Goal: Information Seeking & Learning: Learn about a topic

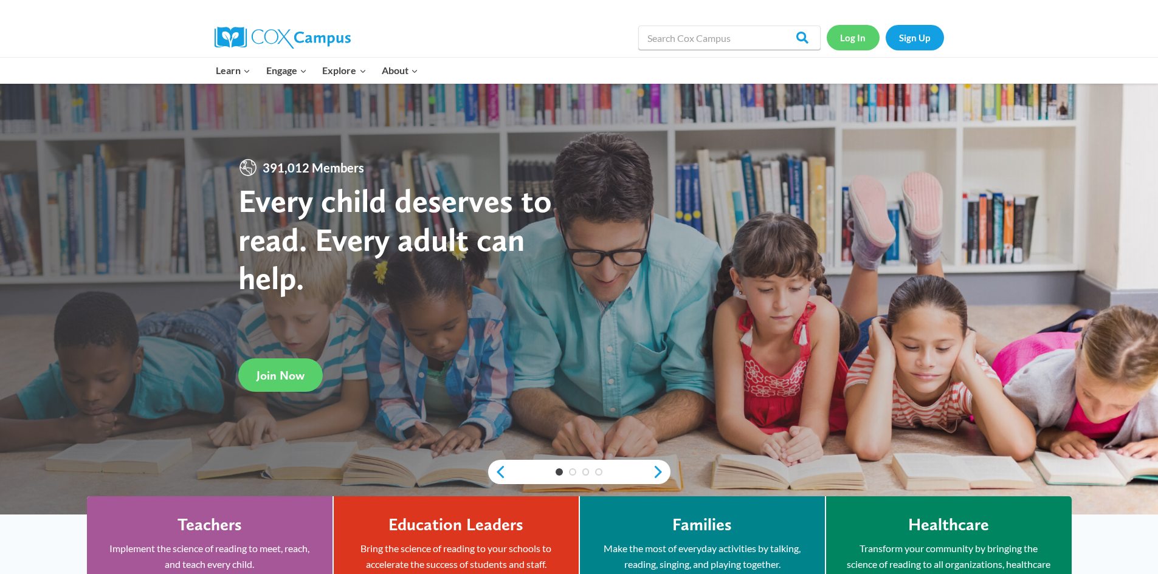
click at [848, 40] on link "Log In" at bounding box center [853, 37] width 53 height 25
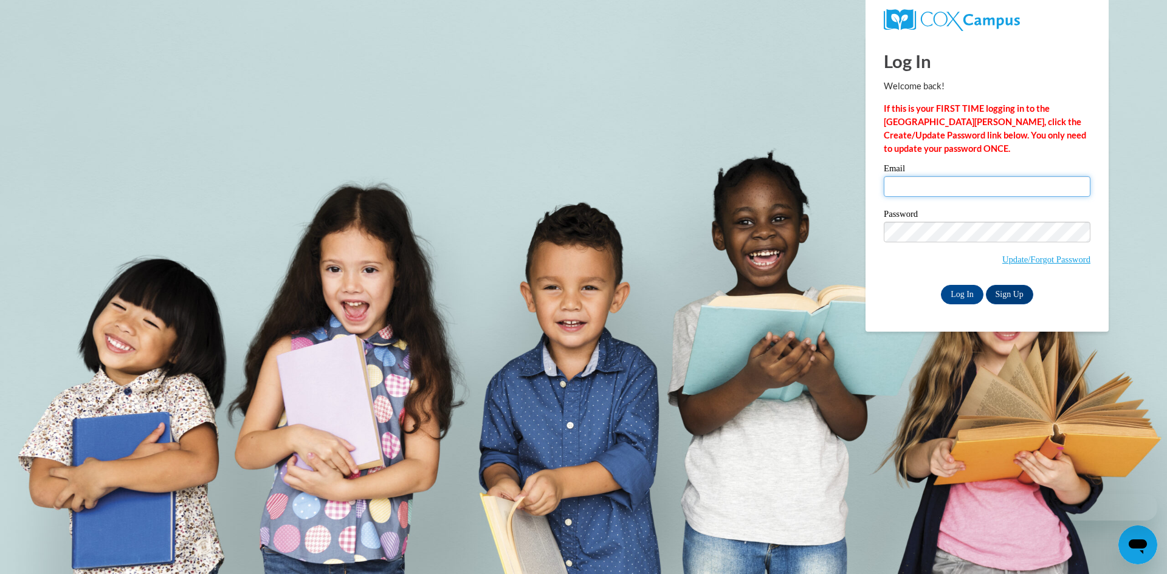
click at [903, 193] on input "Email" at bounding box center [987, 186] width 207 height 21
type input "nena_guthrie@yahoo.com"
click at [941, 285] on input "Log In" at bounding box center [962, 294] width 43 height 19
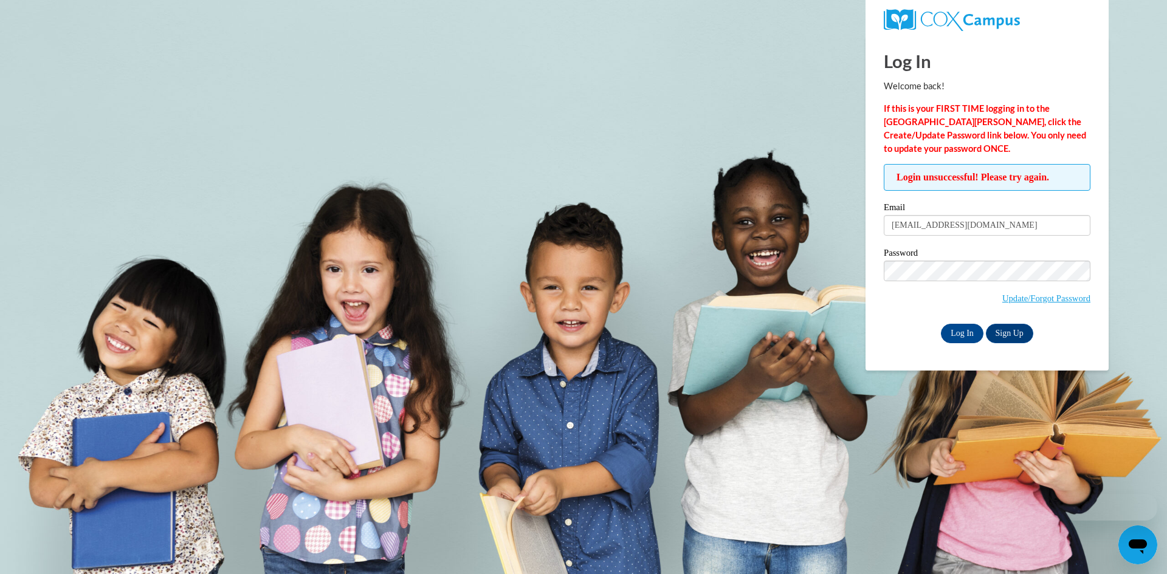
click at [959, 254] on label "Password" at bounding box center [987, 255] width 207 height 12
click at [744, 302] on body "Log In Welcome back! If this is your FIRST TIME logging in to the NEW Cox Campu…" at bounding box center [583, 287] width 1167 height 574
click at [957, 339] on input "Log In" at bounding box center [962, 333] width 43 height 19
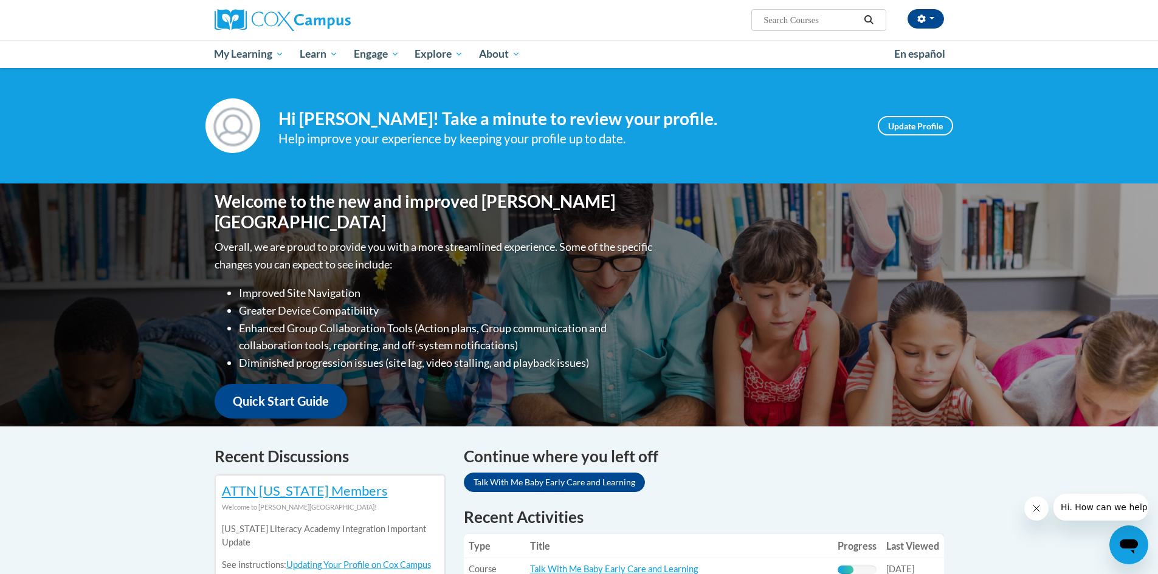
scroll to position [182, 0]
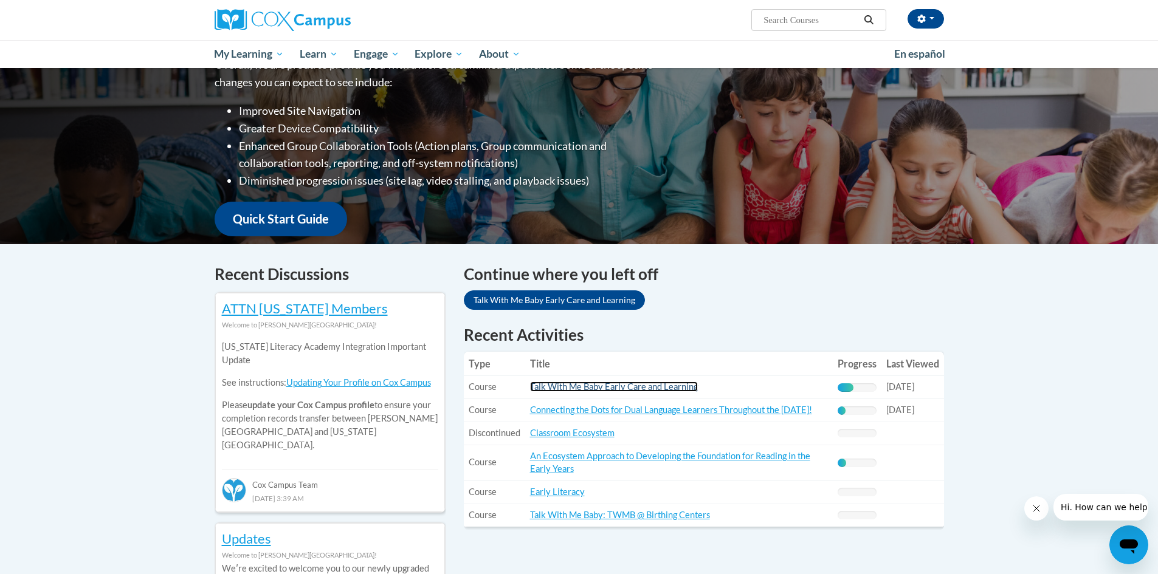
click at [638, 387] on link "Talk With Me Baby Early Care and Learning" at bounding box center [614, 387] width 168 height 10
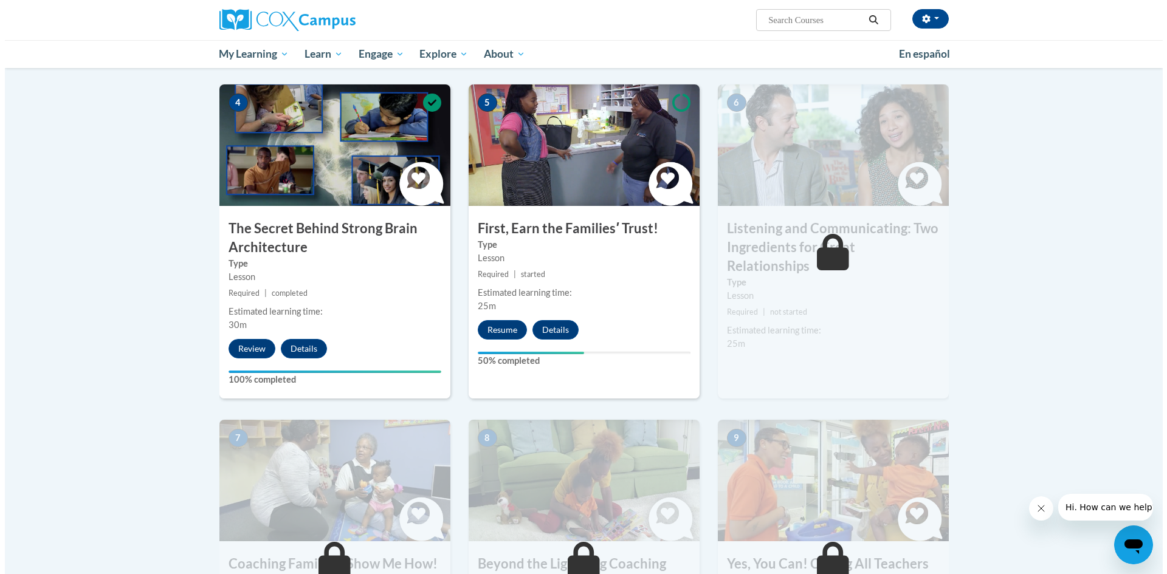
scroll to position [608, 0]
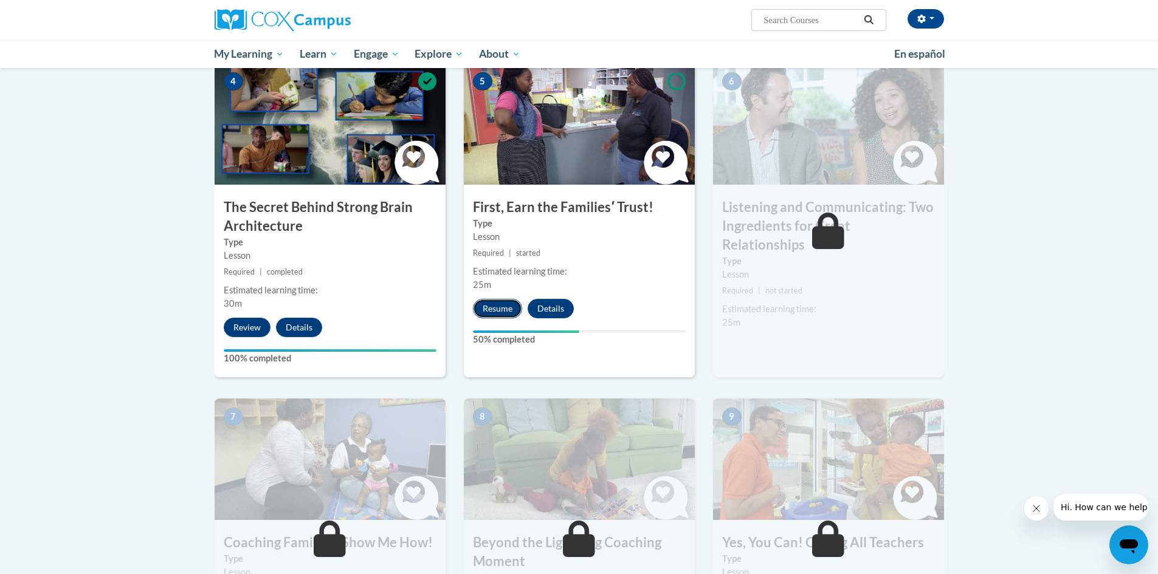
click at [500, 305] on button "Resume" at bounding box center [497, 308] width 49 height 19
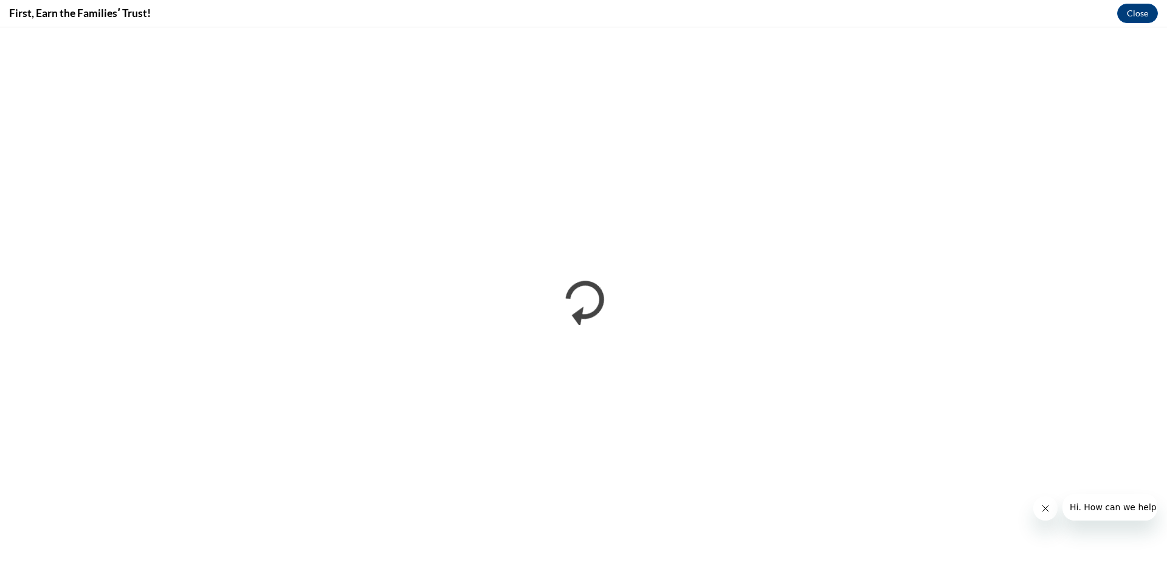
scroll to position [0, 0]
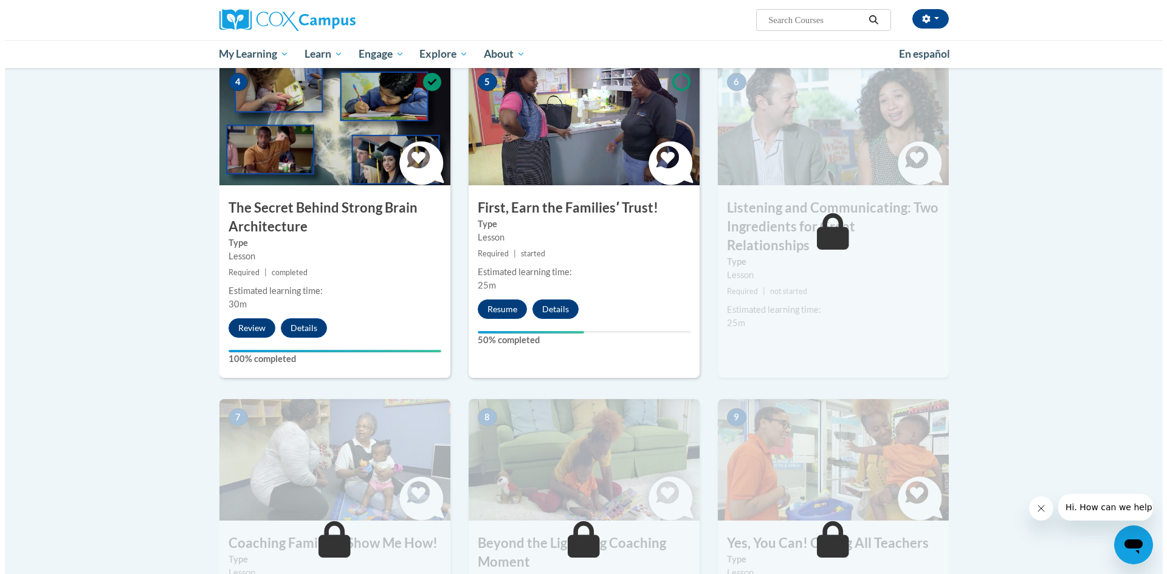
scroll to position [608, 0]
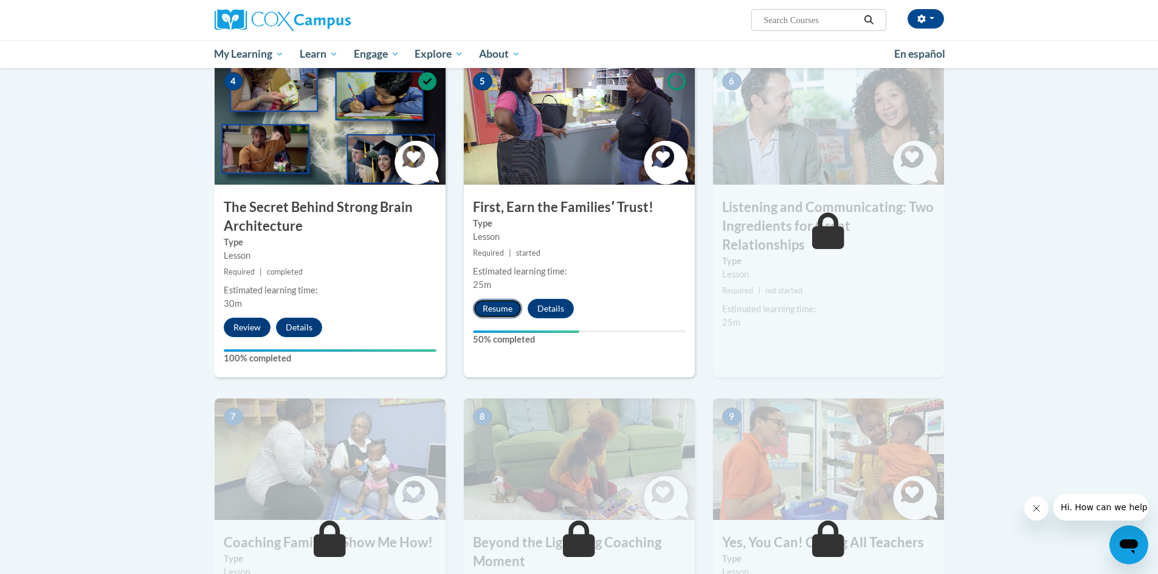
click at [503, 305] on button "Resume" at bounding box center [497, 308] width 49 height 19
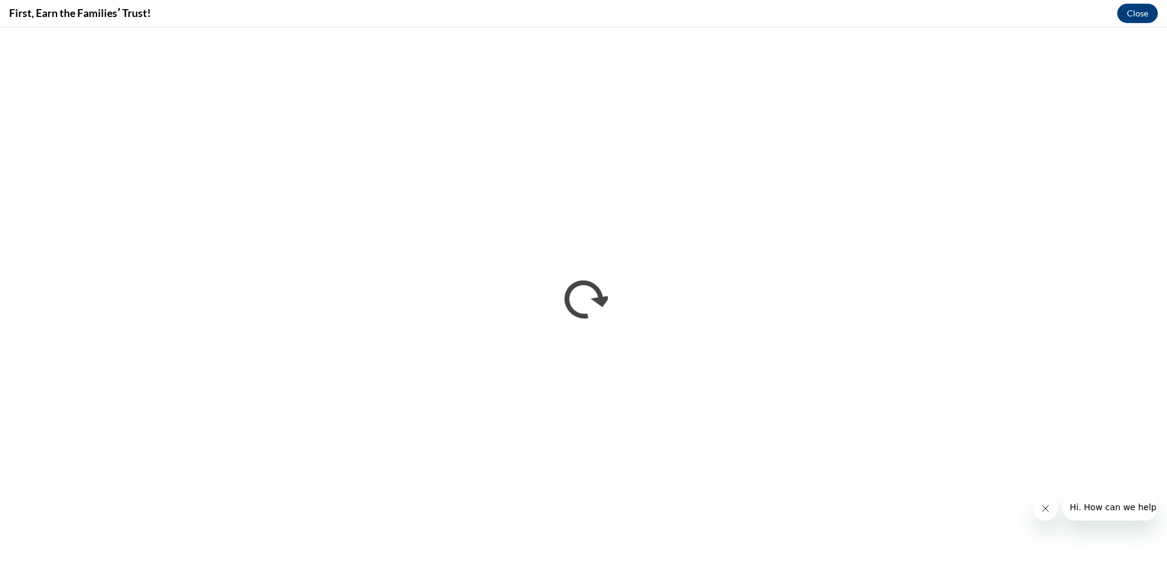
scroll to position [0, 0]
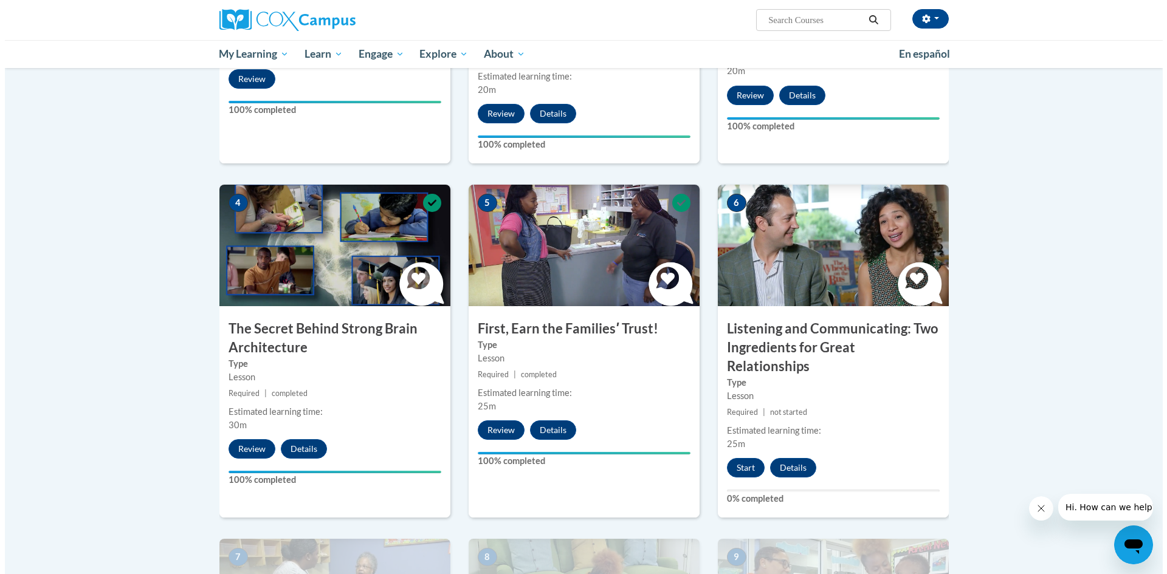
scroll to position [547, 0]
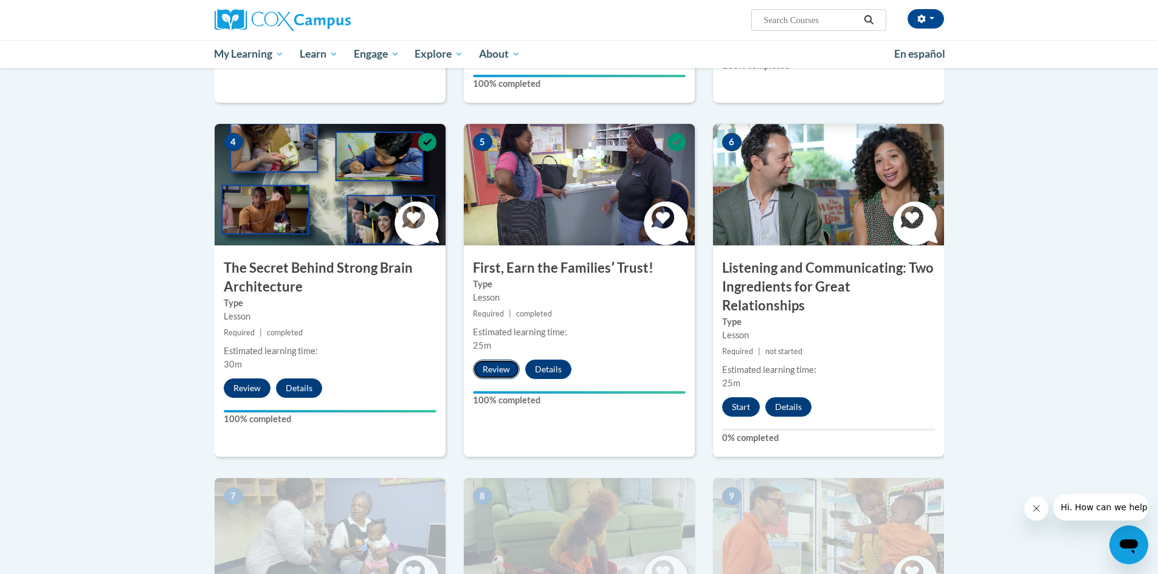
click at [492, 374] on button "Review" at bounding box center [496, 369] width 47 height 19
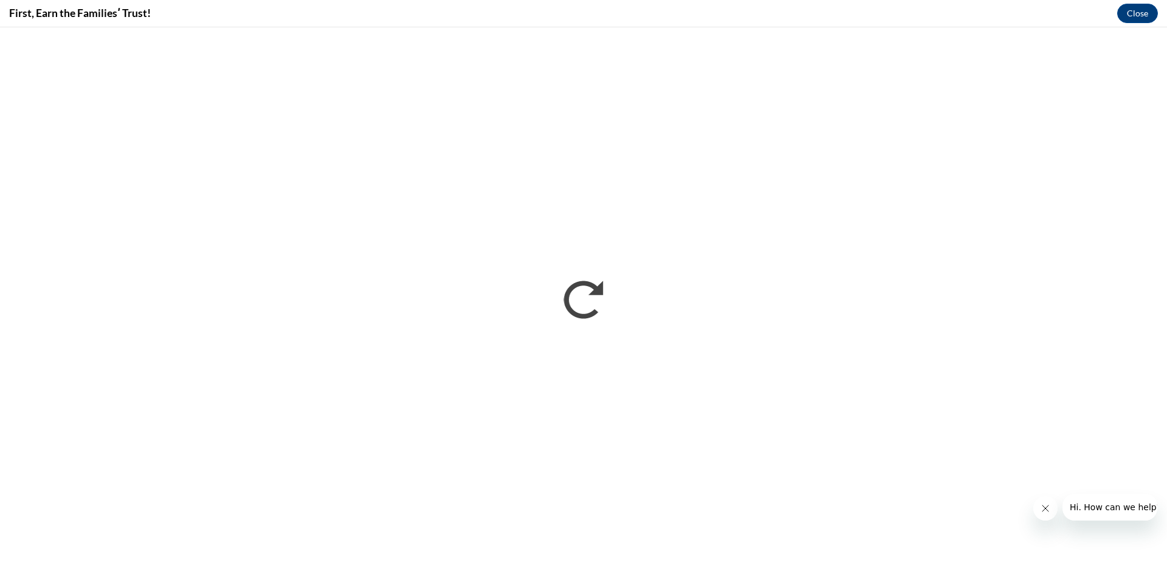
scroll to position [0, 0]
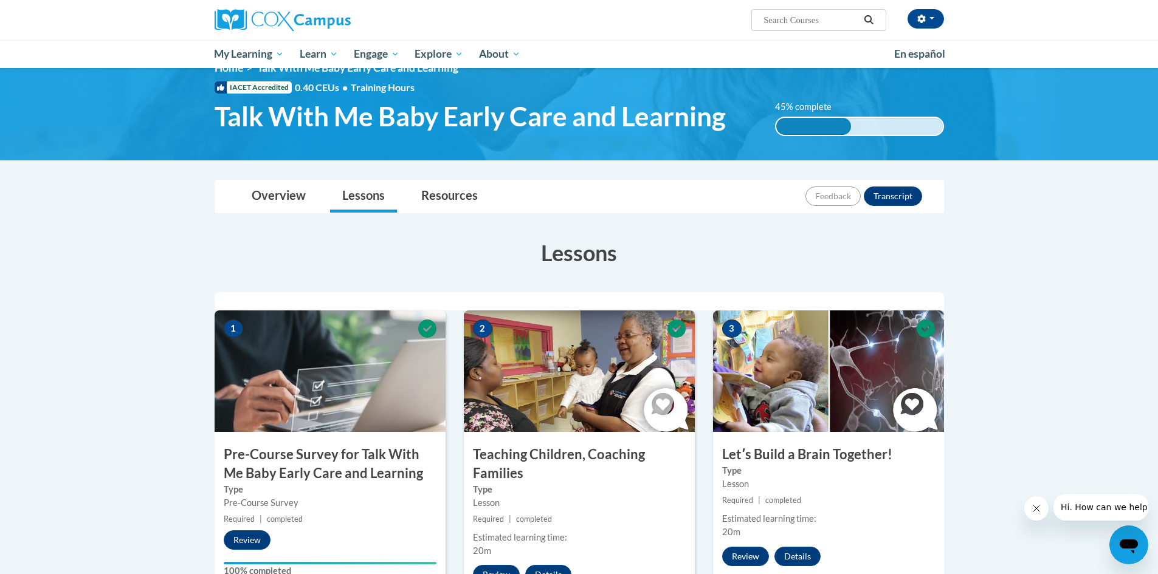
scroll to position [7, 0]
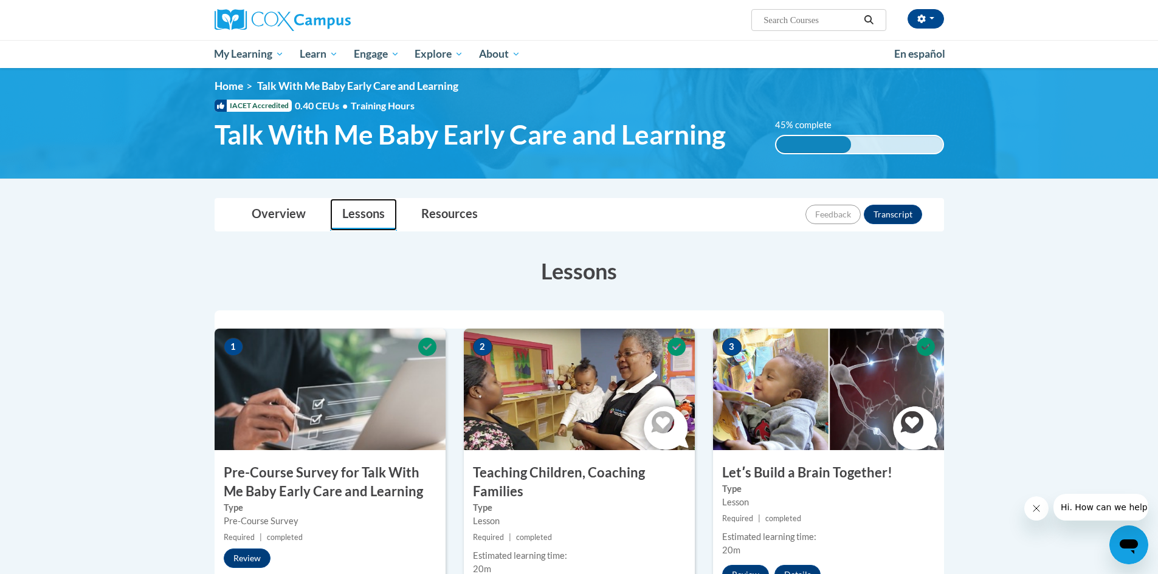
click at [368, 212] on link "Lessons" at bounding box center [363, 215] width 67 height 32
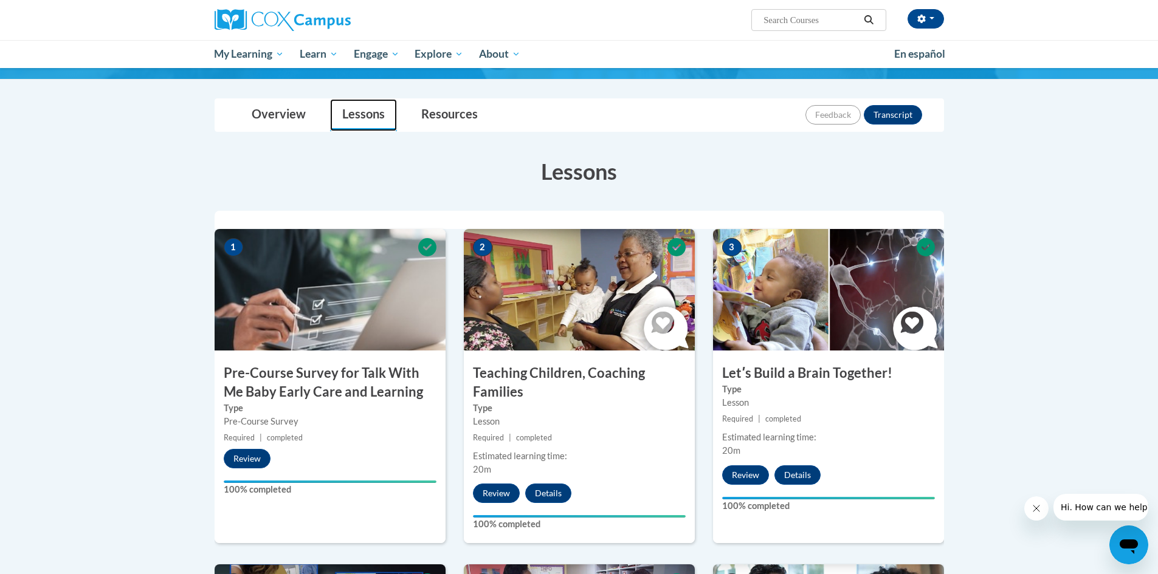
scroll to position [128, 0]
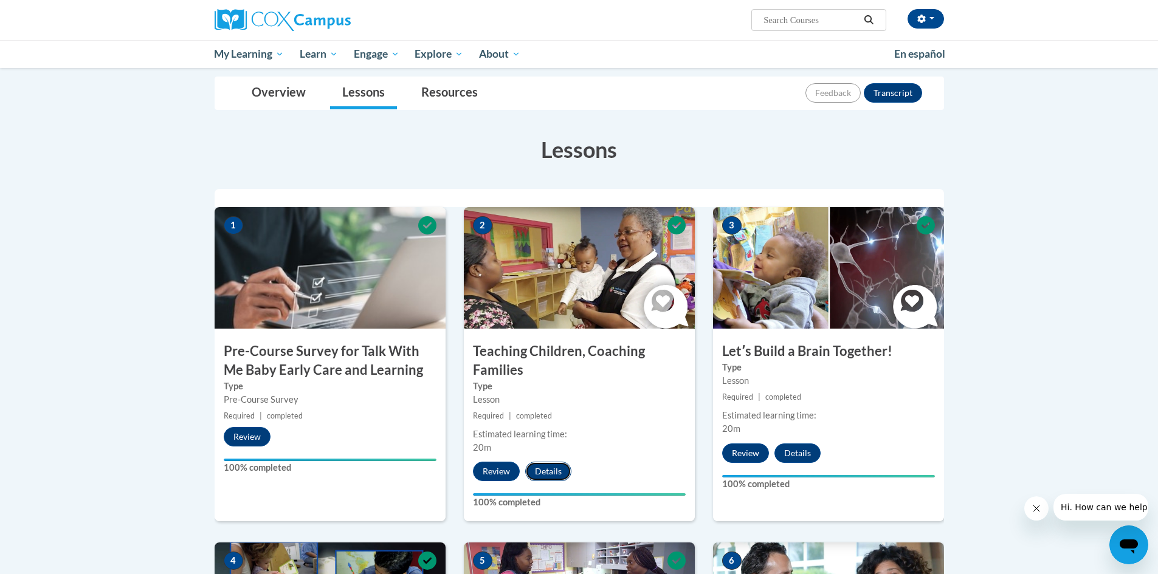
click at [550, 474] on button "Details" at bounding box center [548, 471] width 46 height 19
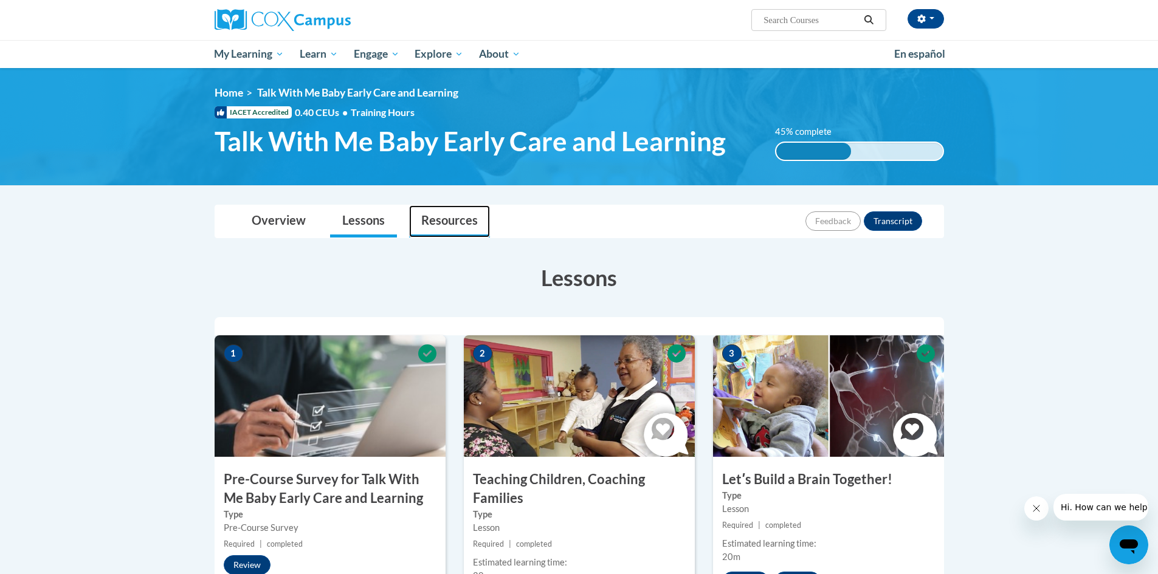
click at [443, 221] on link "Resources" at bounding box center [449, 221] width 81 height 32
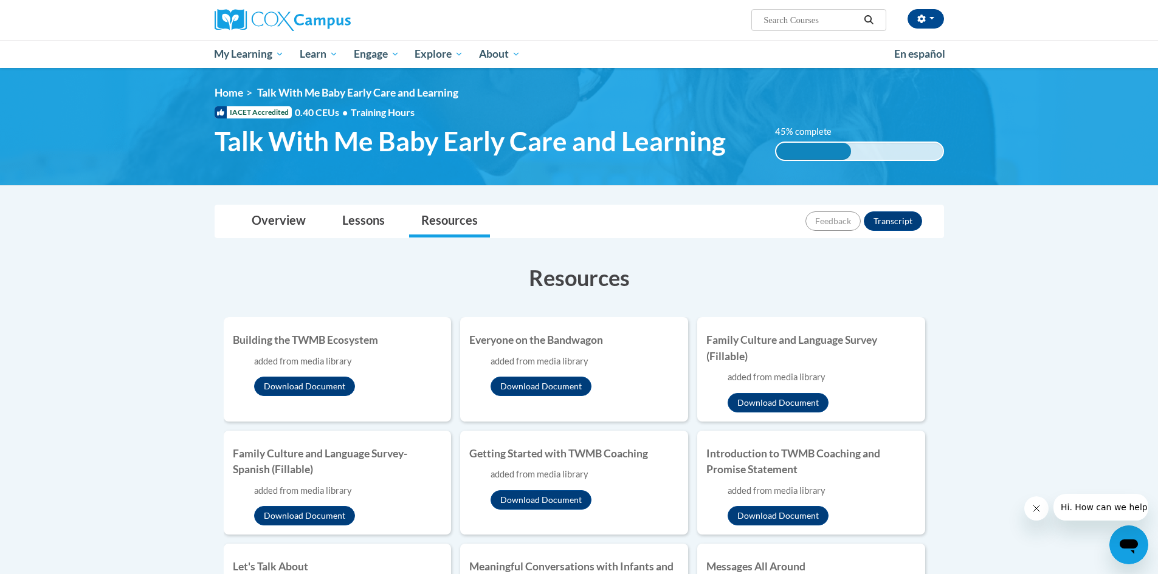
click at [843, 150] on div "45% complete" at bounding box center [813, 151] width 75 height 17
click at [387, 139] on span "Talk With Me Baby Early Care and Learning" at bounding box center [470, 141] width 511 height 32
click at [217, 91] on link "Home" at bounding box center [229, 92] width 29 height 13
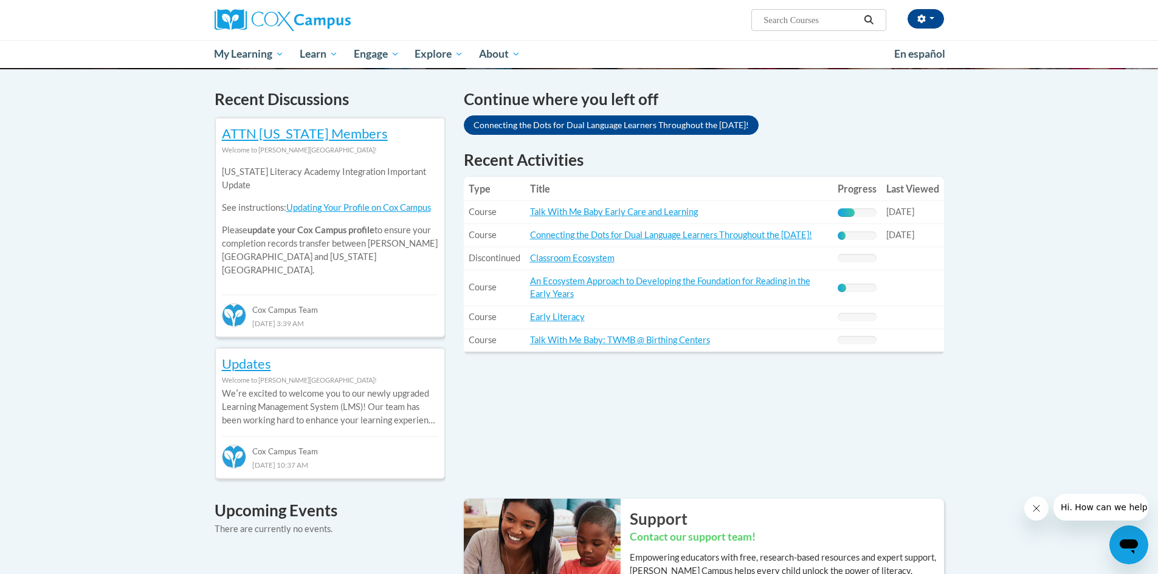
scroll to position [365, 0]
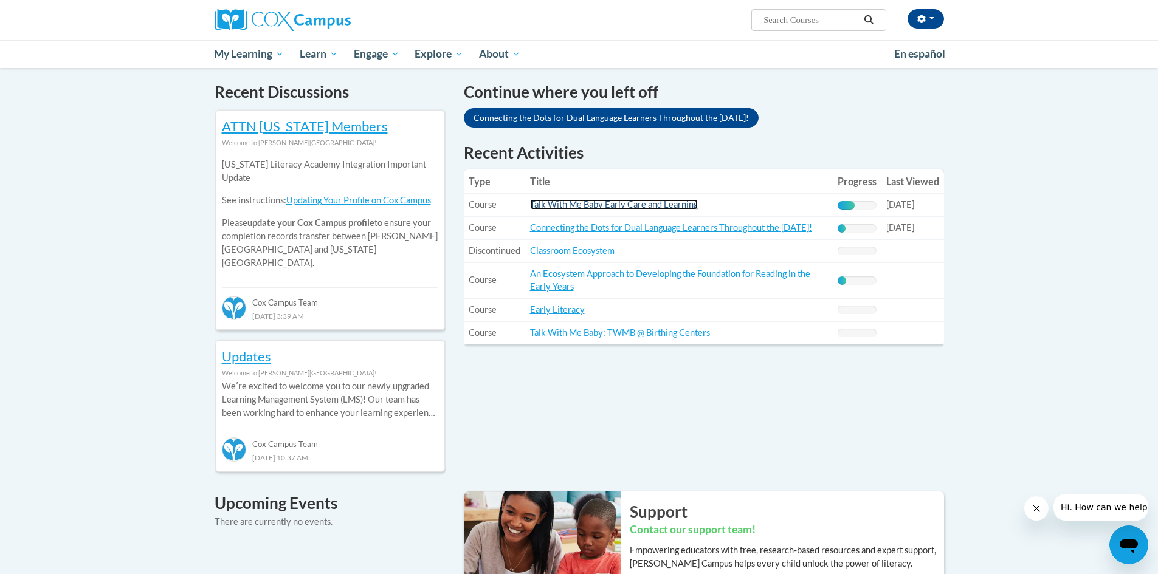
click at [675, 205] on link "Talk With Me Baby Early Care and Learning" at bounding box center [614, 204] width 168 height 10
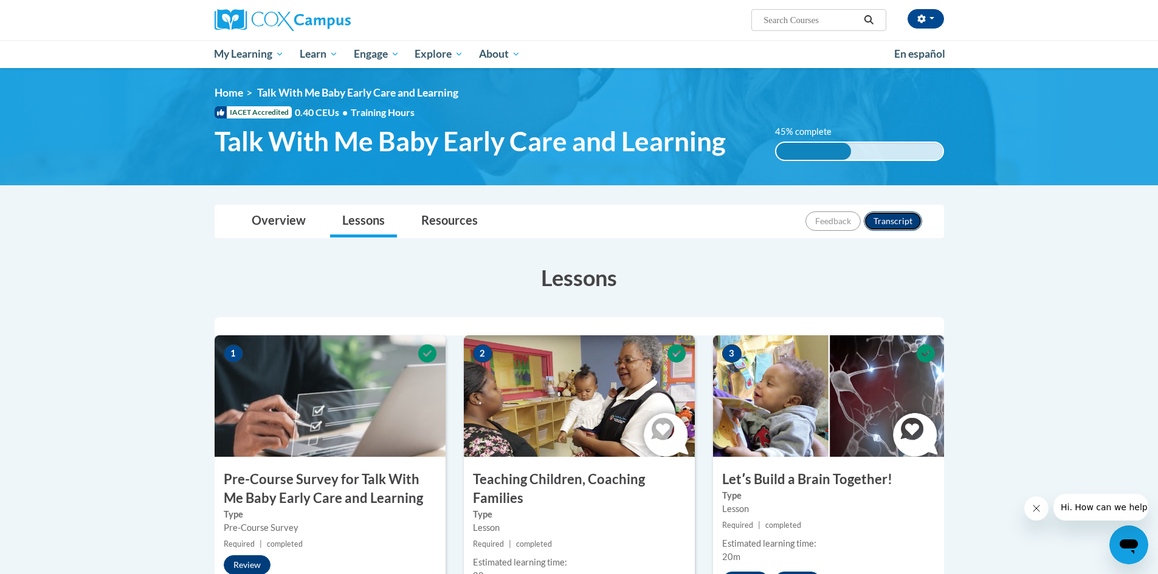
click at [902, 225] on button "Transcript" at bounding box center [893, 221] width 58 height 19
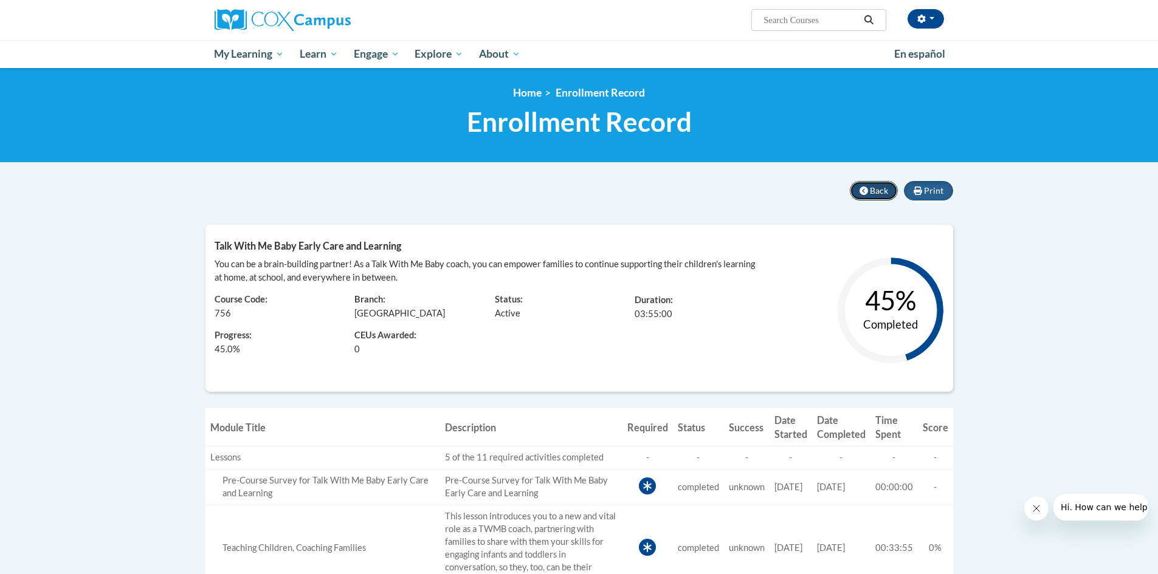
click at [867, 185] on button "Back" at bounding box center [874, 190] width 48 height 19
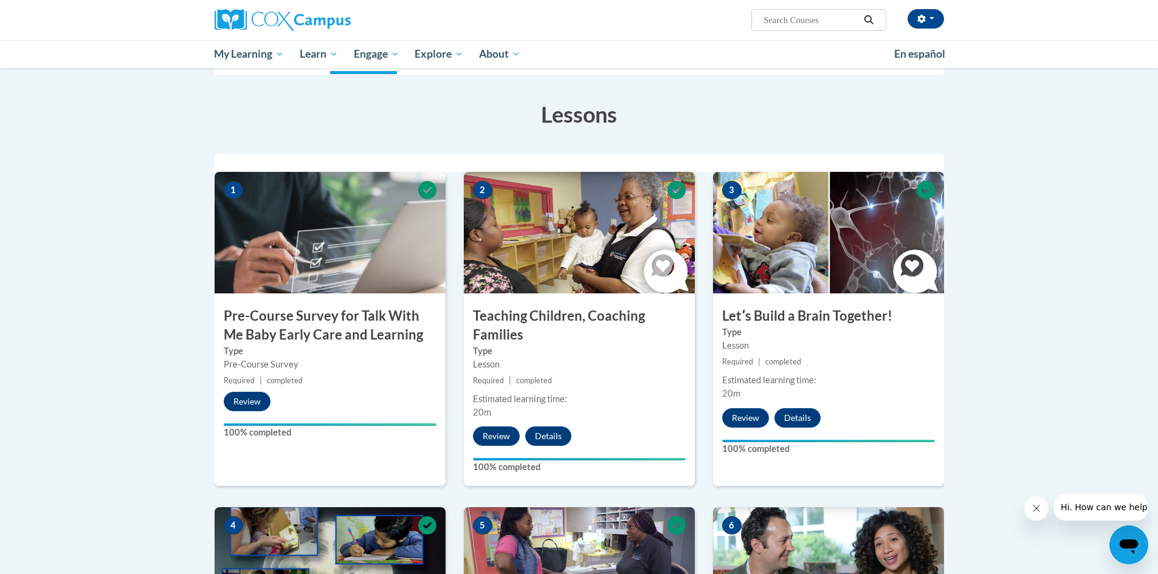
scroll to position [182, 0]
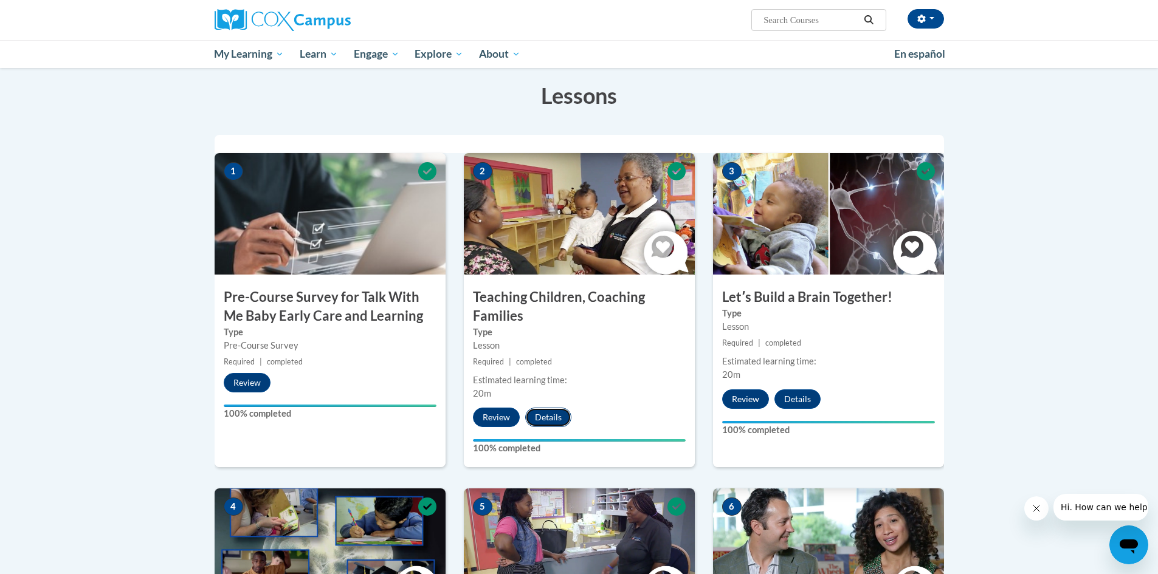
click at [550, 413] on button "Details" at bounding box center [548, 417] width 46 height 19
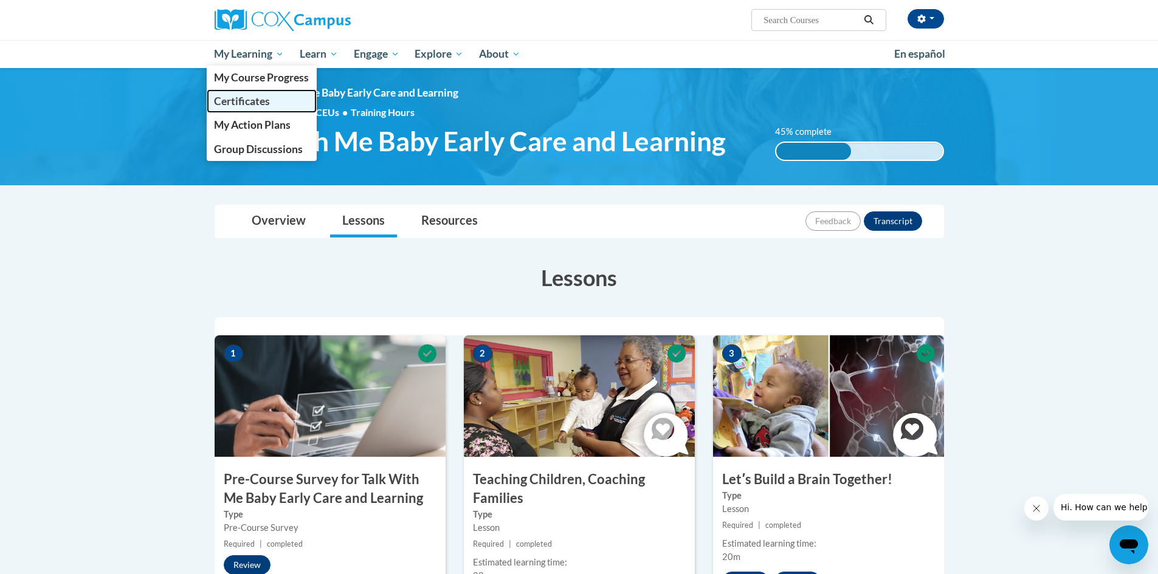
click at [243, 103] on span "Certificates" at bounding box center [242, 101] width 56 height 13
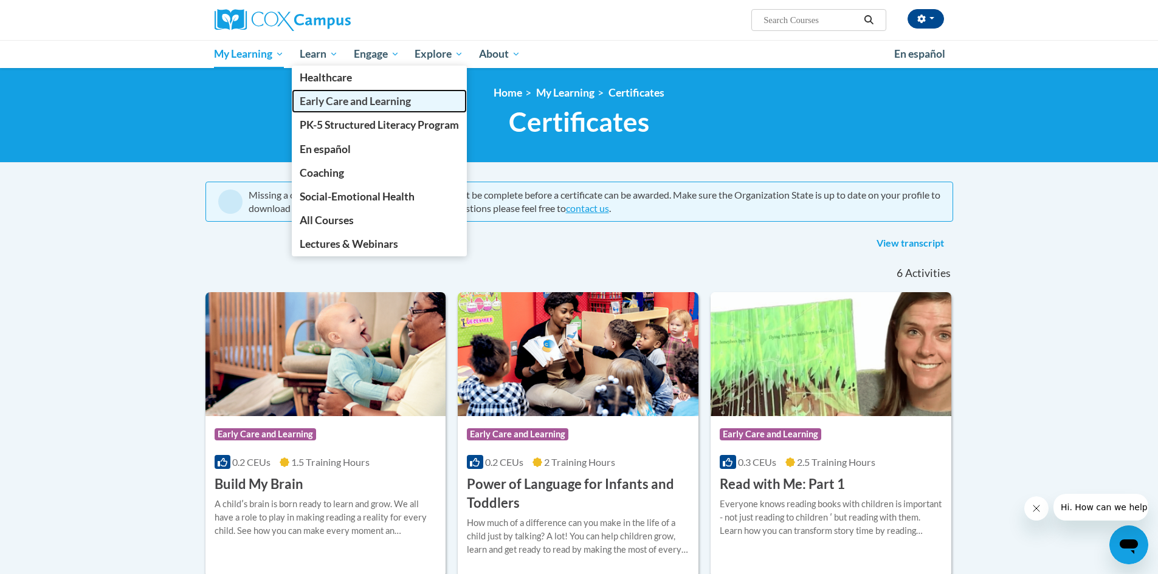
click at [322, 103] on span "Early Care and Learning" at bounding box center [355, 101] width 111 height 13
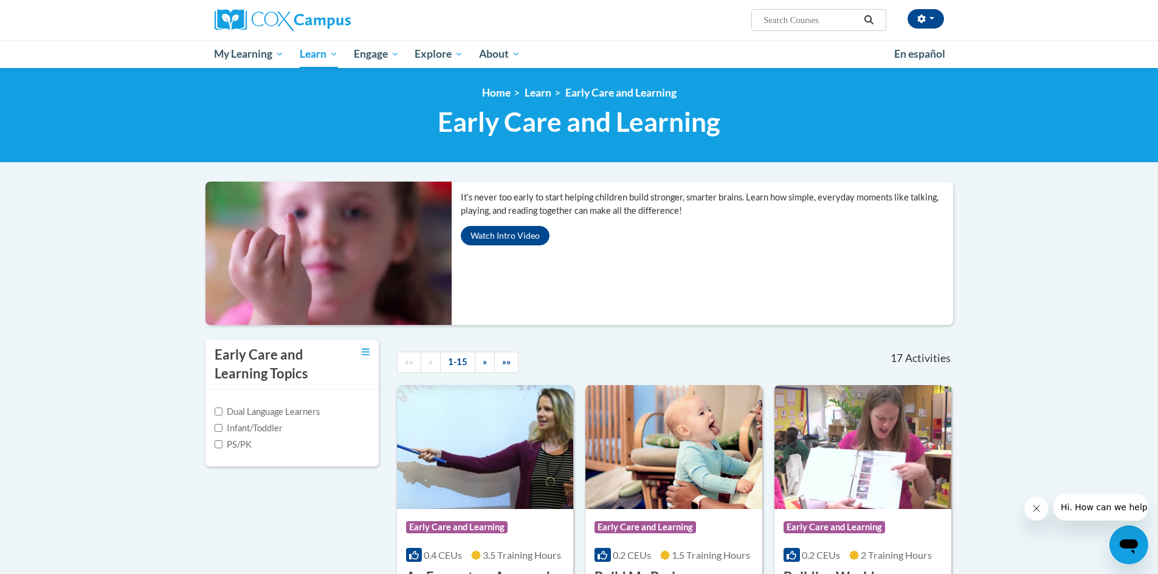
scroll to position [122, 0]
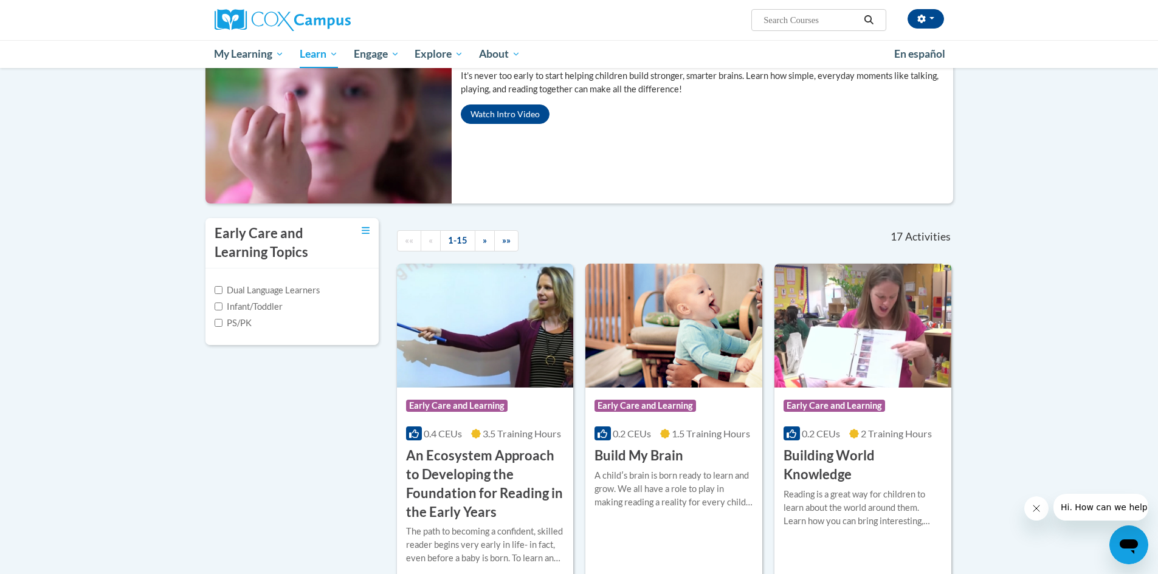
click at [213, 308] on div "Dual Language Learners Infant/Toddler PS/PK" at bounding box center [291, 307] width 173 height 77
click at [220, 308] on input "Infant/Toddler" at bounding box center [219, 307] width 8 height 8
checkbox input "true"
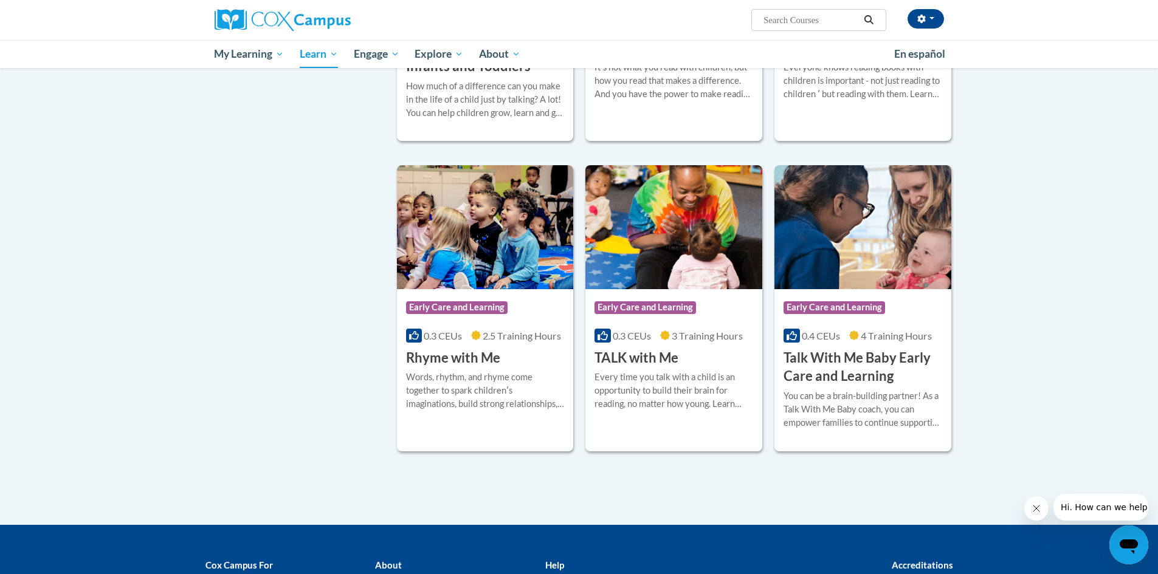
scroll to position [912, 0]
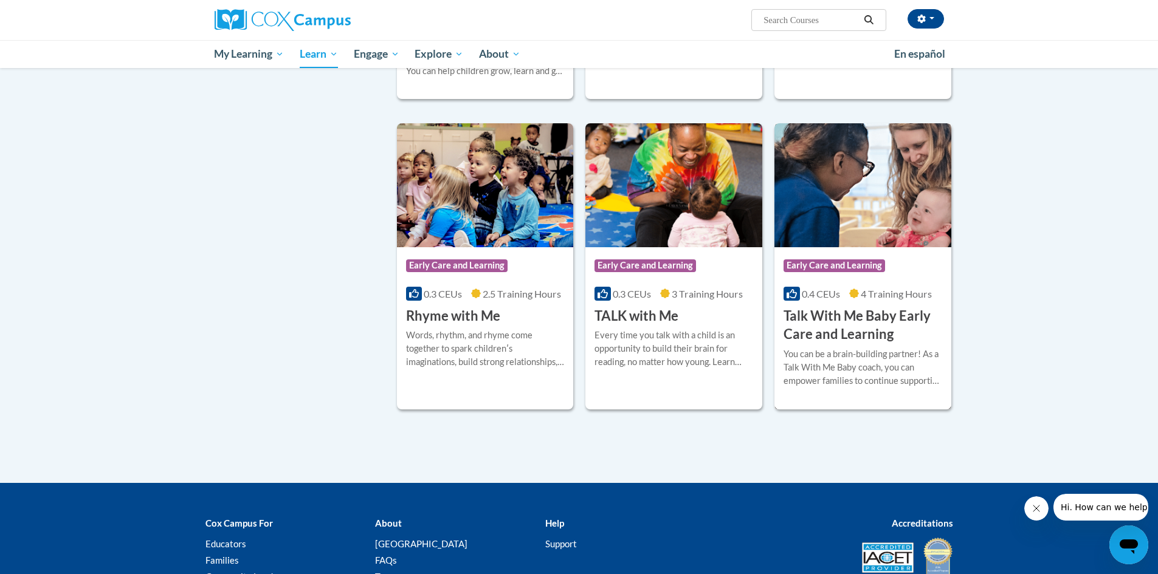
click at [874, 327] on h3 "Talk With Me Baby Early Care and Learning" at bounding box center [863, 326] width 159 height 38
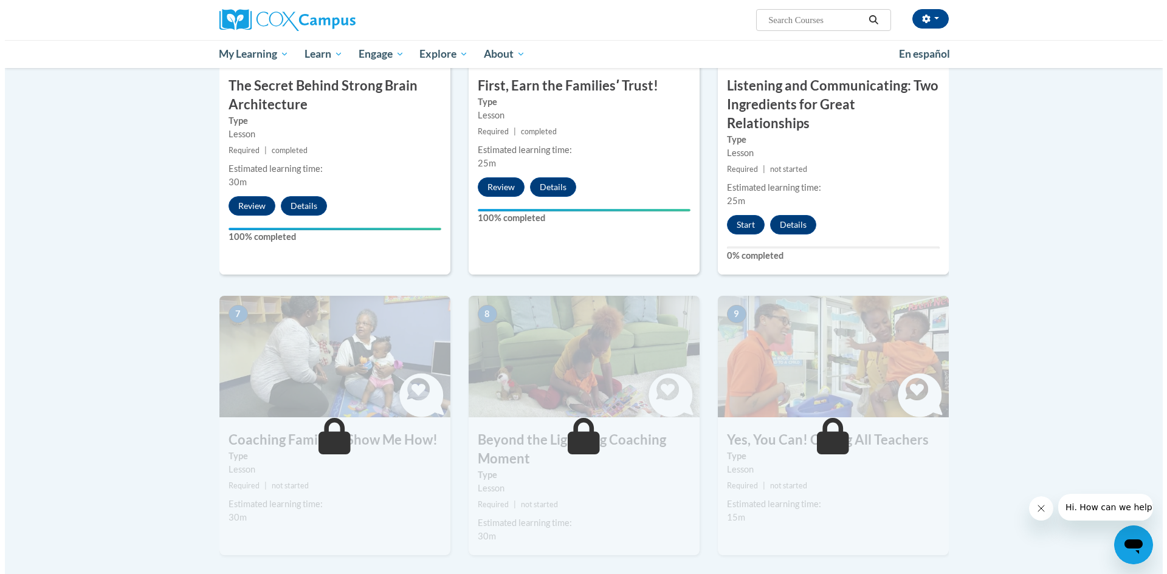
scroll to position [547, 0]
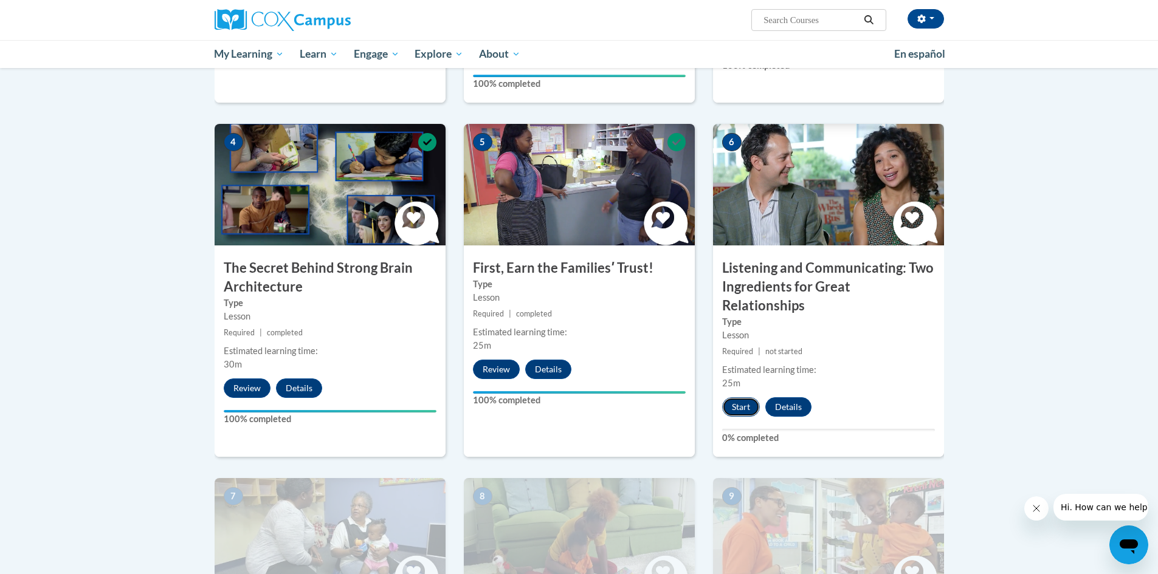
click at [751, 398] on button "Start" at bounding box center [741, 407] width 38 height 19
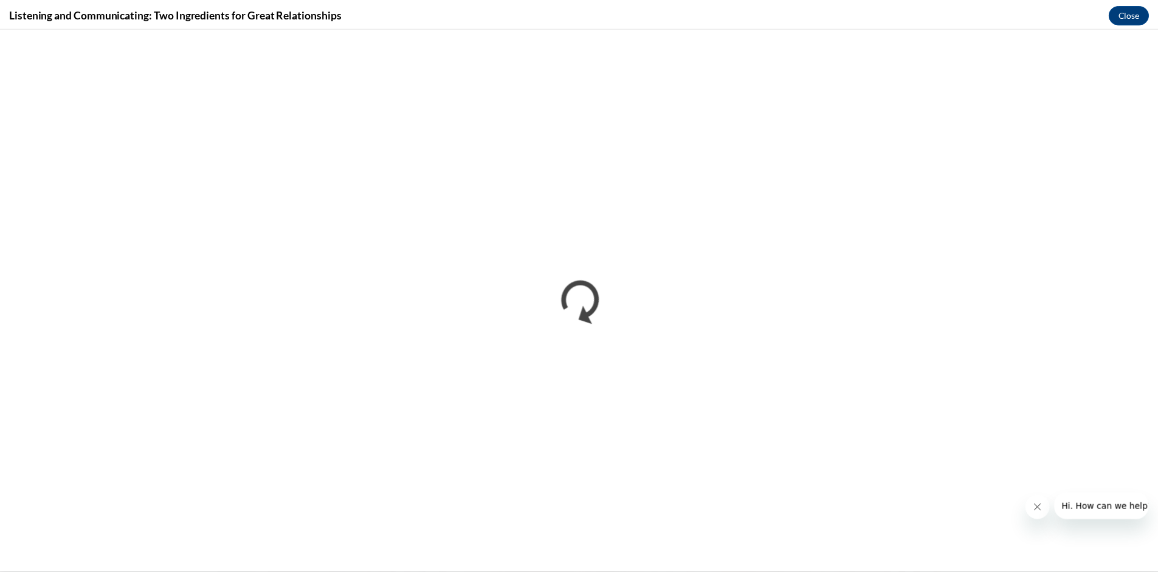
scroll to position [0, 0]
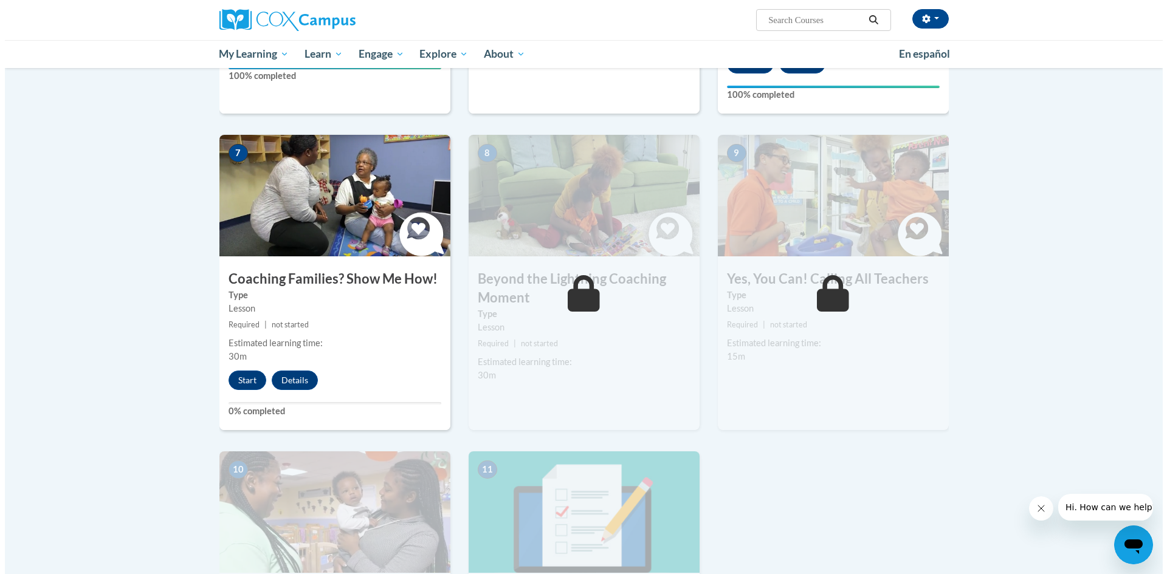
scroll to position [912, 0]
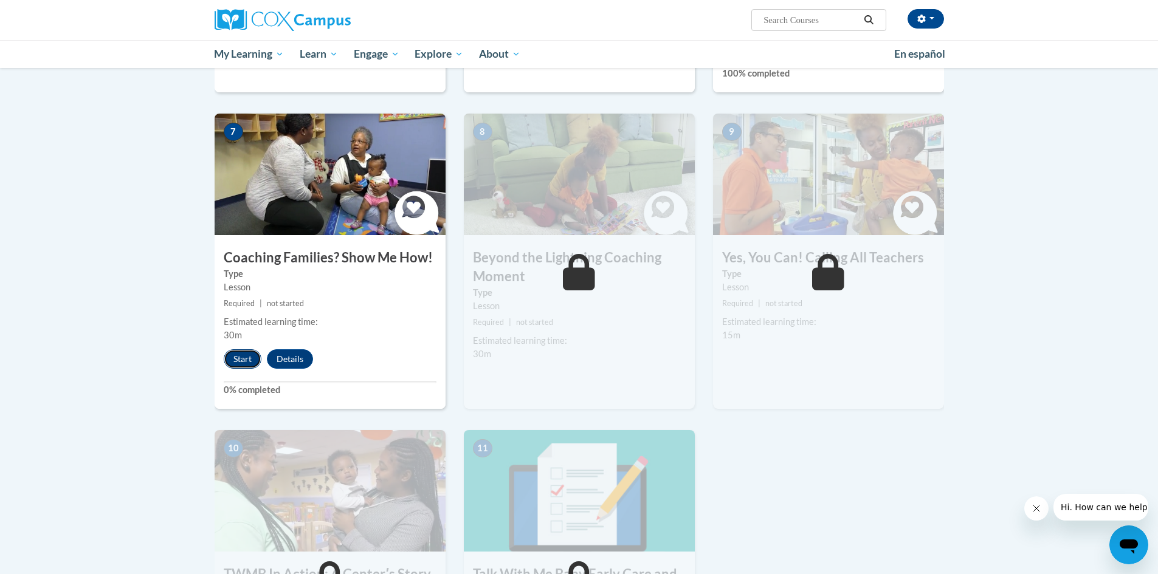
click at [234, 350] on button "Start" at bounding box center [243, 359] width 38 height 19
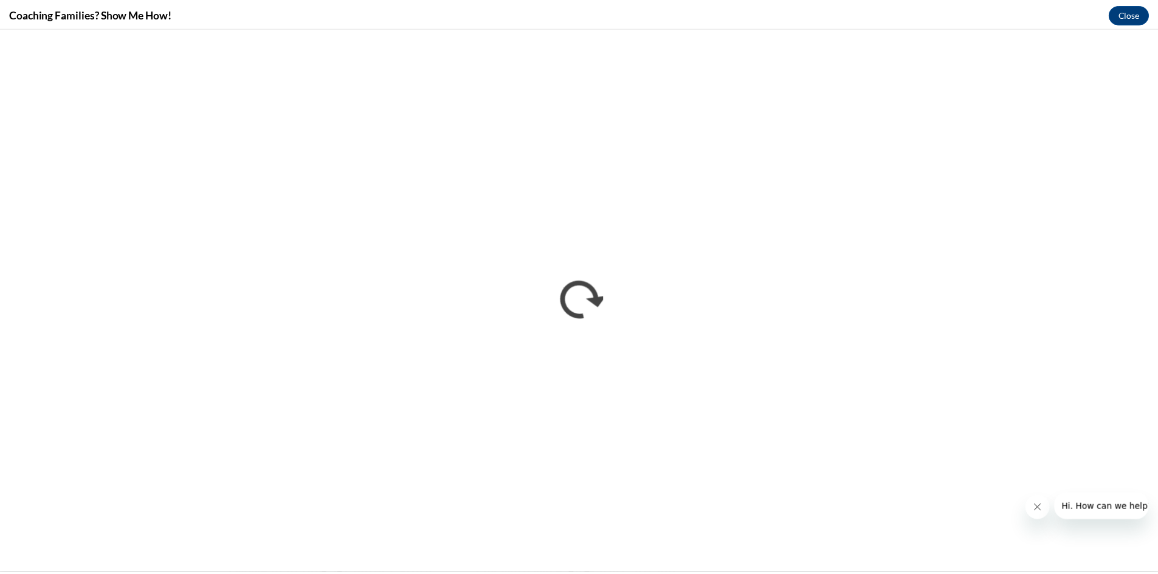
scroll to position [0, 0]
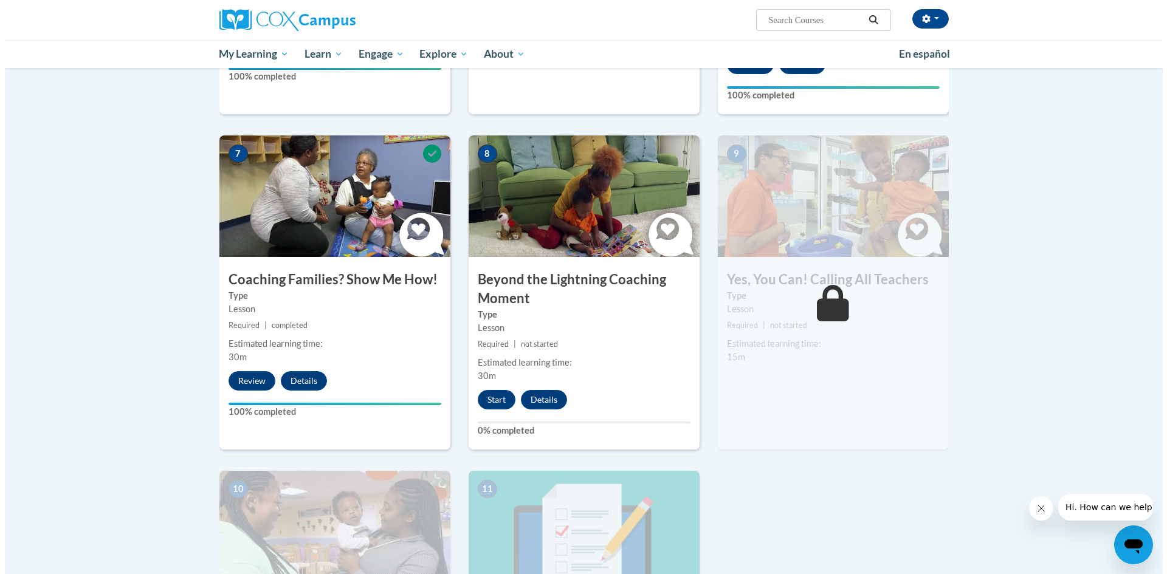
scroll to position [912, 0]
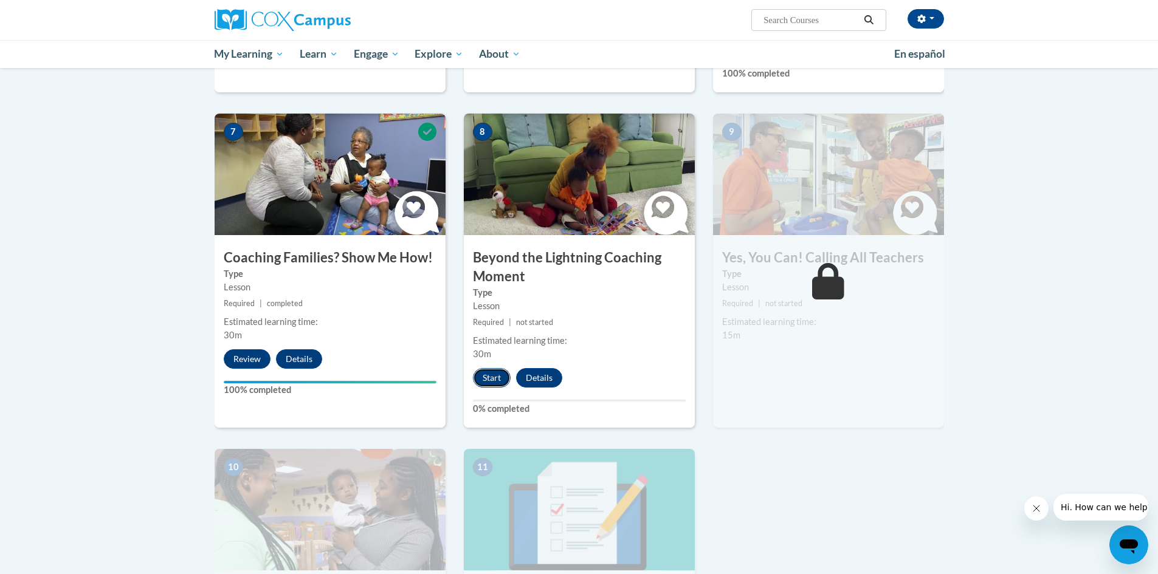
click at [483, 368] on button "Start" at bounding box center [492, 377] width 38 height 19
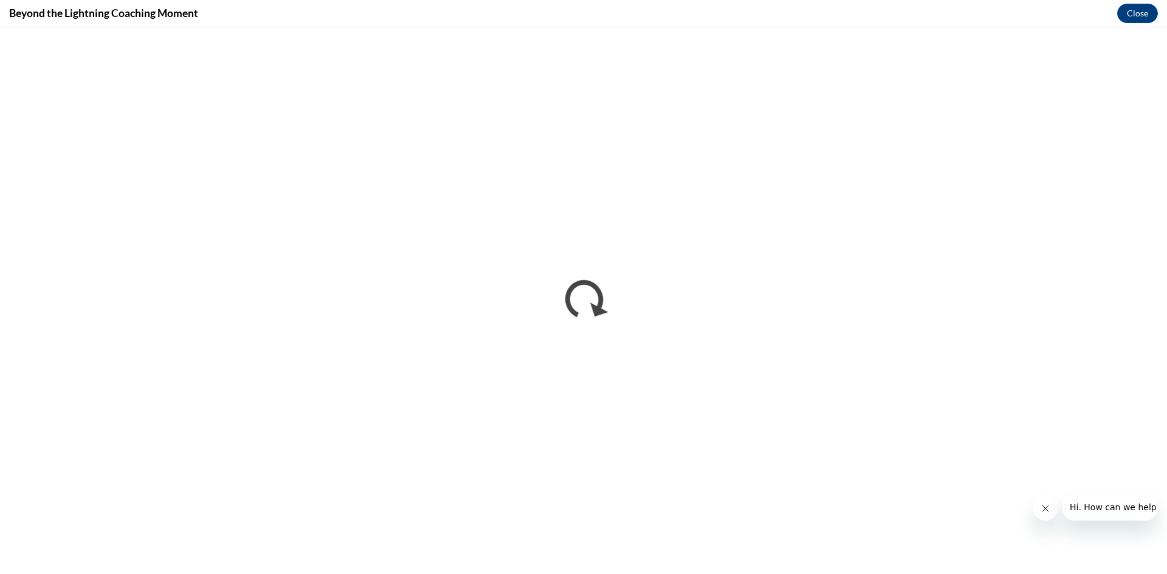
scroll to position [0, 0]
